Goal: Information Seeking & Learning: Learn about a topic

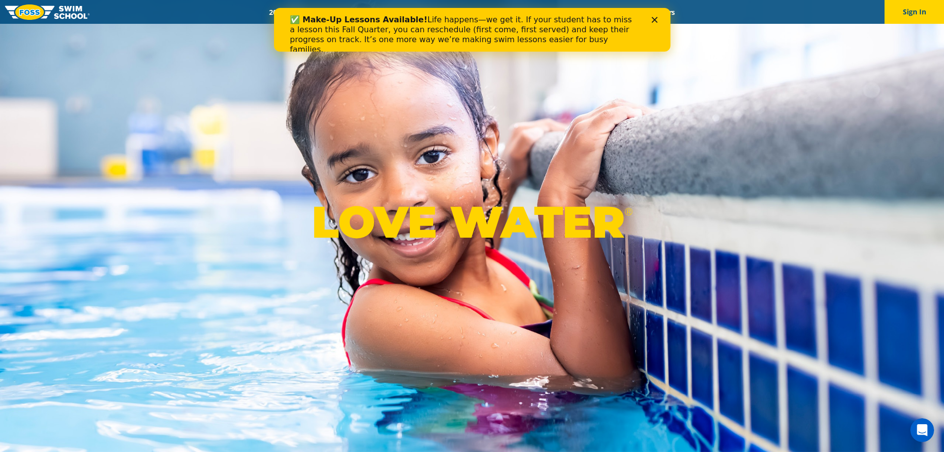
click at [651, 17] on icon "Close" at bounding box center [654, 20] width 6 height 6
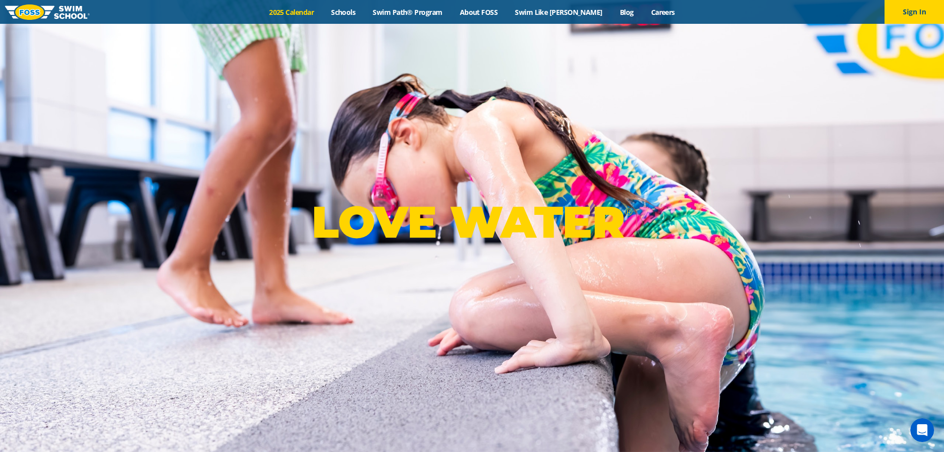
click at [316, 14] on link "2025 Calendar" at bounding box center [292, 11] width 62 height 9
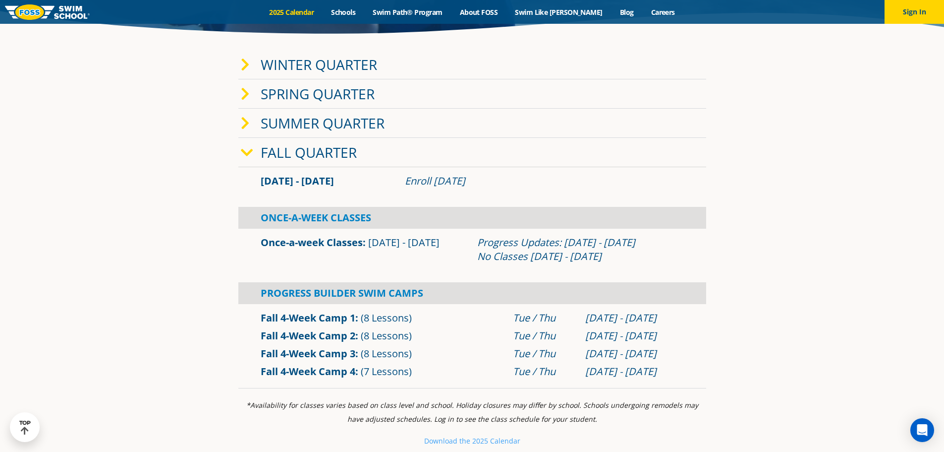
scroll to position [248, 0]
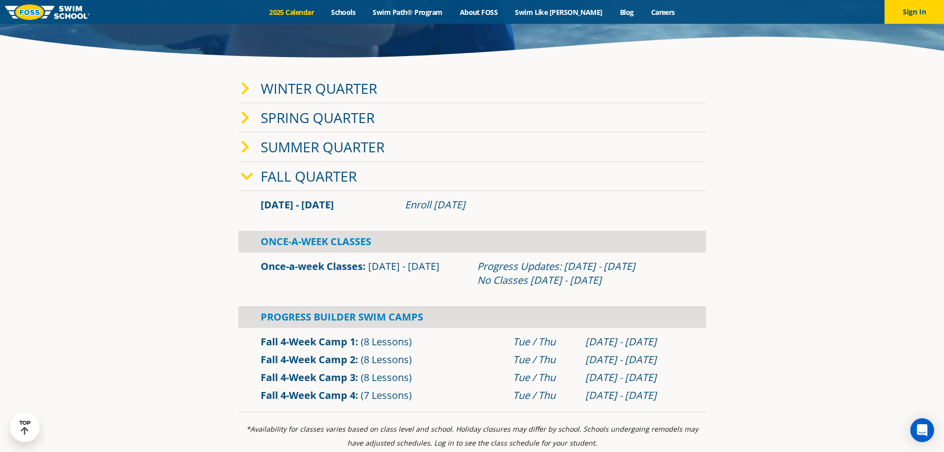
click at [271, 90] on link "Winter Quarter" at bounding box center [319, 88] width 117 height 19
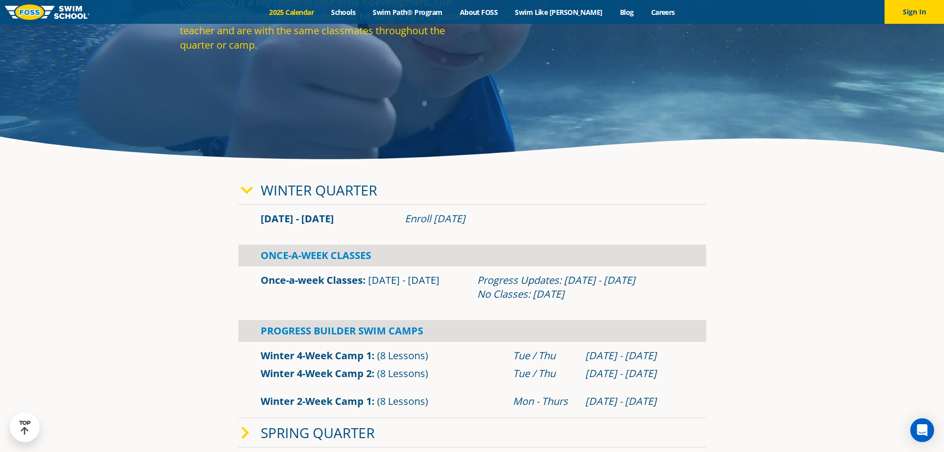
scroll to position [50, 0]
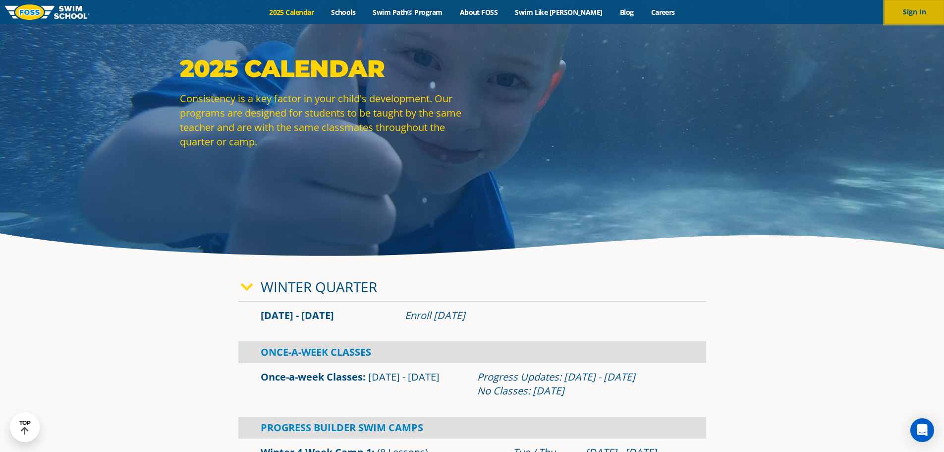
click at [892, 14] on button "Sign In" at bounding box center [914, 12] width 59 height 24
